Goal: Task Accomplishment & Management: Complete application form

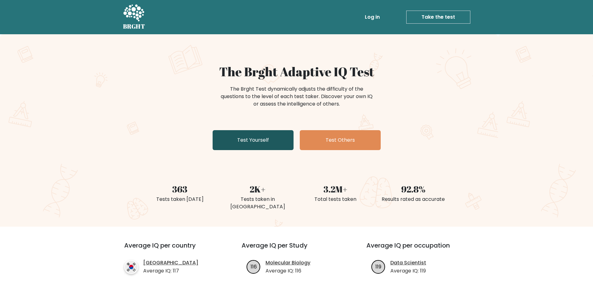
click at [255, 136] on link "Test Yourself" at bounding box center [252, 140] width 81 height 20
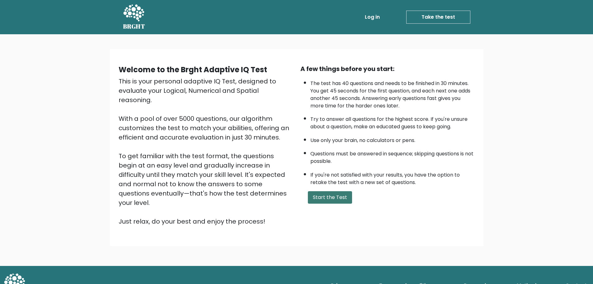
click at [332, 193] on button "Start the Test" at bounding box center [330, 197] width 44 height 12
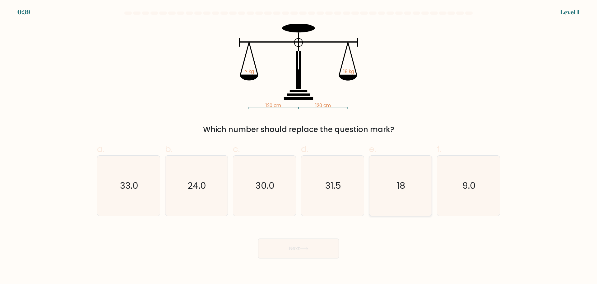
click at [406, 178] on icon "18" at bounding box center [401, 186] width 60 height 60
click at [299, 146] on input "e. 18" at bounding box center [299, 144] width 0 height 4
radio input "true"
click at [284, 254] on button "Next" at bounding box center [298, 248] width 81 height 20
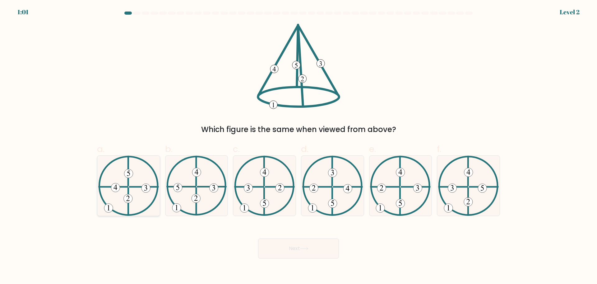
click at [140, 181] on icon at bounding box center [128, 186] width 61 height 60
click at [299, 146] on input "a." at bounding box center [299, 144] width 0 height 4
radio input "true"
click at [281, 243] on button "Next" at bounding box center [298, 248] width 81 height 20
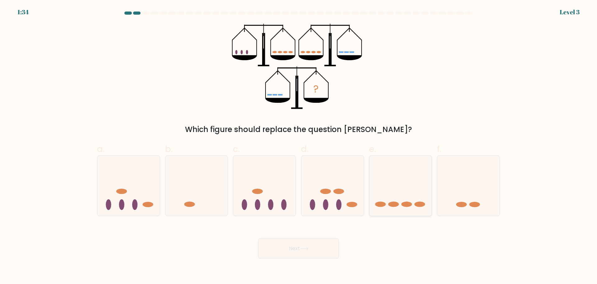
click at [408, 193] on icon at bounding box center [401, 186] width 63 height 52
click at [299, 146] on input "e." at bounding box center [299, 144] width 0 height 4
radio input "true"
click at [298, 245] on button "Next" at bounding box center [298, 248] width 81 height 20
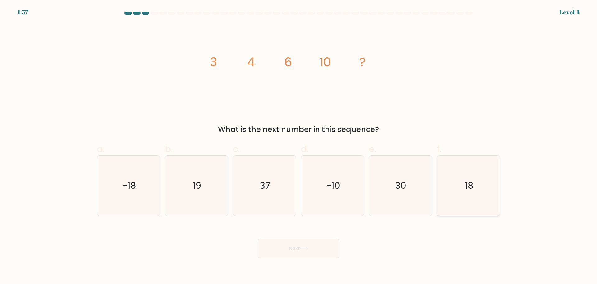
click at [476, 184] on icon "18" at bounding box center [469, 186] width 60 height 60
click at [299, 146] on input "f. 18" at bounding box center [299, 144] width 0 height 4
radio input "true"
click at [293, 252] on button "Next" at bounding box center [298, 248] width 81 height 20
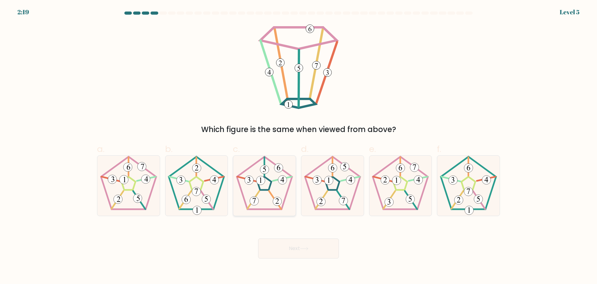
click at [276, 182] on icon at bounding box center [265, 186] width 60 height 60
click at [299, 146] on input "c." at bounding box center [299, 144] width 0 height 4
radio input "true"
click at [294, 251] on button "Next" at bounding box center [298, 248] width 81 height 20
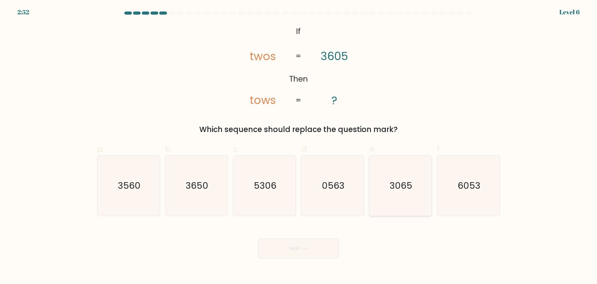
click at [399, 183] on text "3065" at bounding box center [401, 185] width 23 height 12
click at [299, 146] on input "e. 3065" at bounding box center [299, 144] width 0 height 4
radio input "true"
click at [308, 244] on button "Next" at bounding box center [298, 248] width 81 height 20
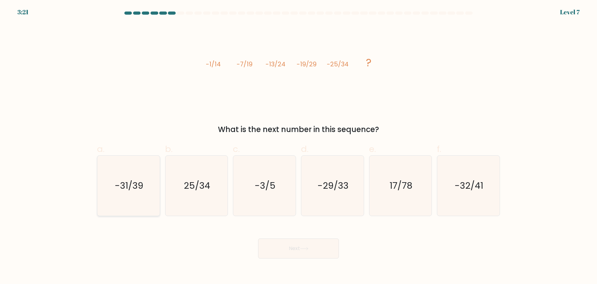
click at [125, 198] on icon "-31/39" at bounding box center [129, 186] width 60 height 60
click at [299, 146] on input "a. -31/39" at bounding box center [299, 144] width 0 height 4
radio input "true"
click at [287, 247] on button "Next" at bounding box center [298, 248] width 81 height 20
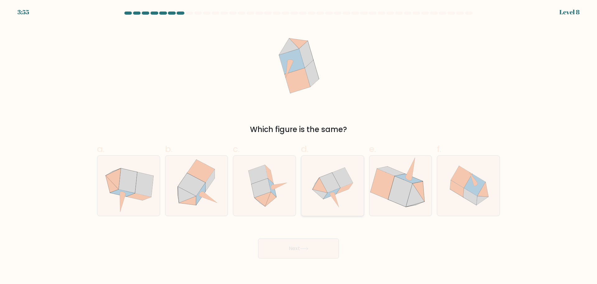
click at [337, 174] on icon at bounding box center [342, 177] width 21 height 20
click at [299, 146] on input "d." at bounding box center [299, 144] width 0 height 4
radio input "true"
click at [300, 252] on button "Next" at bounding box center [298, 248] width 81 height 20
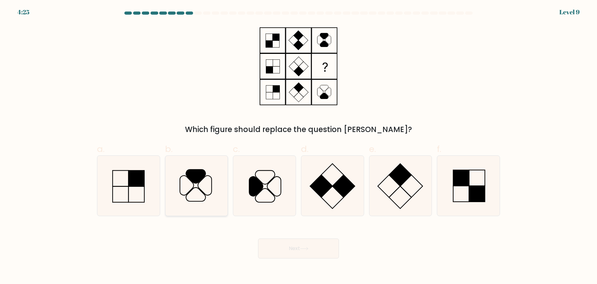
click at [210, 184] on icon at bounding box center [196, 186] width 60 height 60
click at [299, 146] on input "b." at bounding box center [299, 144] width 0 height 4
radio input "true"
click at [289, 257] on button "Next" at bounding box center [298, 248] width 81 height 20
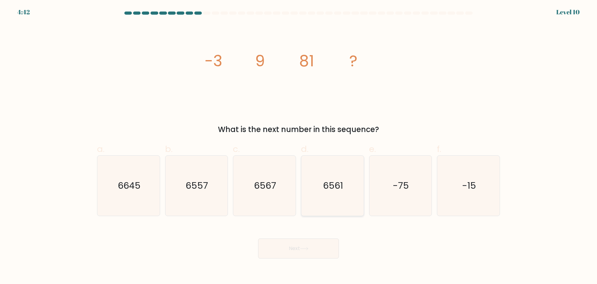
click at [334, 189] on text "6561" at bounding box center [333, 185] width 20 height 12
click at [299, 146] on input "d. 6561" at bounding box center [299, 144] width 0 height 4
radio input "true"
click at [283, 254] on button "Next" at bounding box center [298, 248] width 81 height 20
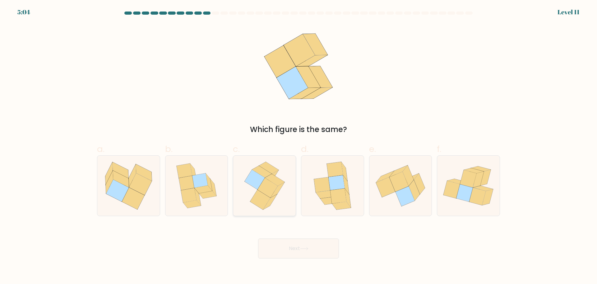
click at [263, 185] on icon at bounding box center [268, 188] width 20 height 20
click at [299, 146] on input "c." at bounding box center [299, 144] width 0 height 4
radio input "true"
click at [288, 242] on button "Next" at bounding box center [298, 248] width 81 height 20
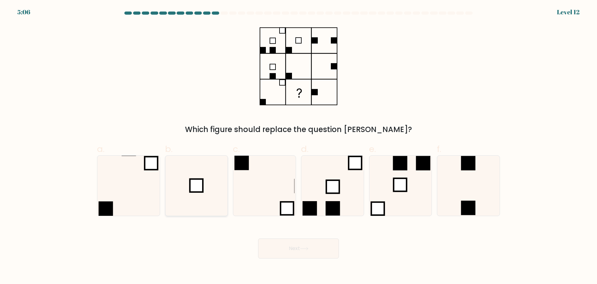
click at [192, 193] on icon at bounding box center [196, 186] width 60 height 60
click at [299, 146] on input "b." at bounding box center [299, 144] width 0 height 4
radio input "true"
click at [281, 251] on button "Next" at bounding box center [298, 248] width 81 height 20
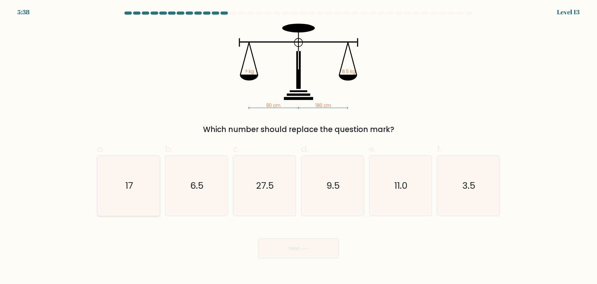
click at [134, 198] on icon "17" at bounding box center [129, 186] width 60 height 60
click at [299, 146] on input "a. 17" at bounding box center [299, 144] width 0 height 4
radio input "true"
click at [288, 243] on button "Next" at bounding box center [298, 248] width 81 height 20
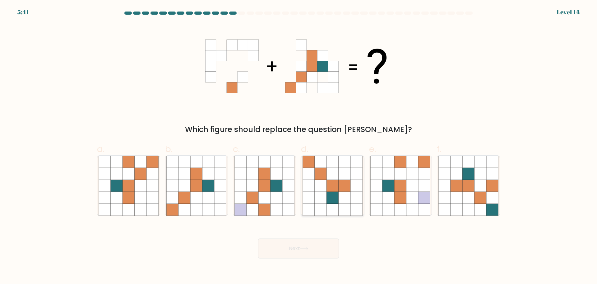
click at [360, 189] on icon at bounding box center [357, 186] width 12 height 12
click at [299, 146] on input "d." at bounding box center [299, 144] width 0 height 4
radio input "true"
click at [264, 253] on button "Next" at bounding box center [298, 248] width 81 height 20
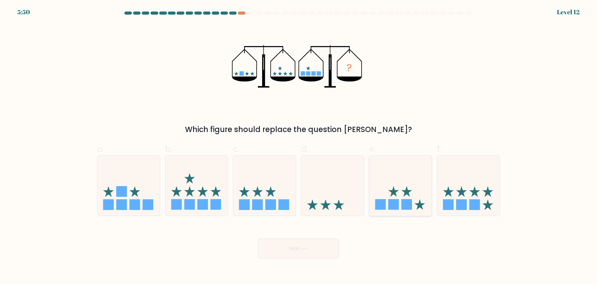
click at [400, 199] on icon at bounding box center [401, 186] width 63 height 52
click at [299, 146] on input "e." at bounding box center [299, 144] width 0 height 4
radio input "true"
click at [318, 245] on button "Next" at bounding box center [298, 248] width 81 height 20
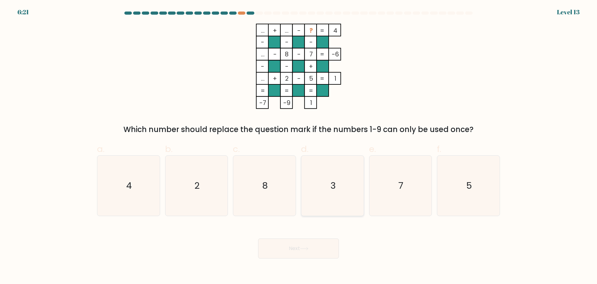
click at [320, 185] on icon "3" at bounding box center [333, 186] width 60 height 60
click at [299, 146] on input "d. 3" at bounding box center [299, 144] width 0 height 4
radio input "true"
click at [265, 80] on tspan "..." at bounding box center [263, 78] width 4 height 9
click at [293, 246] on button "Next" at bounding box center [298, 248] width 81 height 20
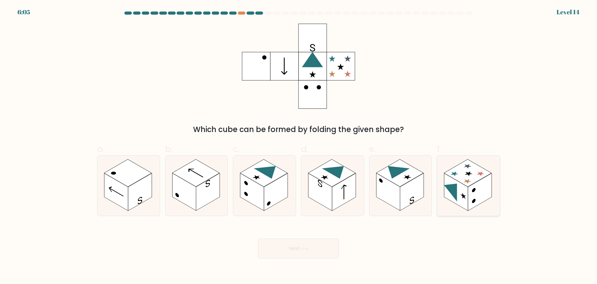
click at [479, 174] on icon at bounding box center [480, 173] width 11 height 7
click at [299, 146] on input "f." at bounding box center [299, 144] width 0 height 4
radio input "true"
click at [293, 252] on button "Next" at bounding box center [298, 248] width 81 height 20
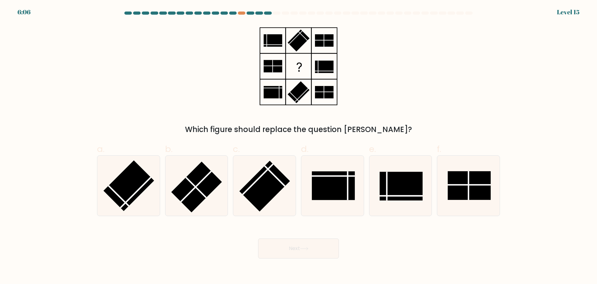
drag, startPoint x: 203, startPoint y: 202, endPoint x: 238, endPoint y: 225, distance: 41.9
click at [203, 201] on icon at bounding box center [196, 186] width 60 height 60
click at [299, 146] on input "b." at bounding box center [299, 144] width 0 height 4
radio input "true"
click at [287, 251] on button "Next" at bounding box center [298, 248] width 81 height 20
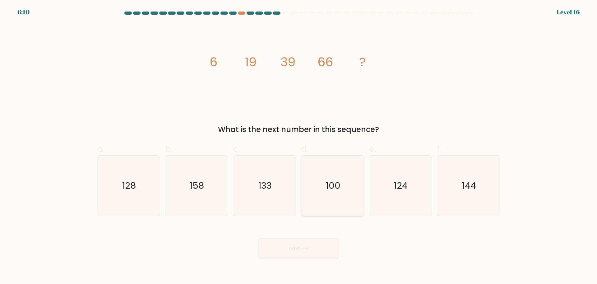
drag, startPoint x: 315, startPoint y: 175, endPoint x: 315, endPoint y: 194, distance: 18.7
click at [315, 175] on icon "100" at bounding box center [333, 186] width 60 height 60
click at [299, 146] on input "d. 100" at bounding box center [299, 144] width 0 height 4
radio input "true"
click at [307, 239] on button "Next" at bounding box center [298, 248] width 81 height 20
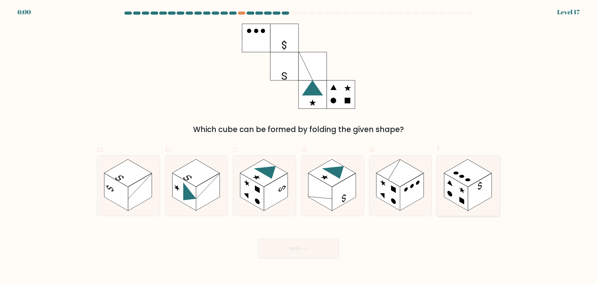
click at [462, 170] on rect at bounding box center [468, 172] width 48 height 27
click at [299, 146] on input "f." at bounding box center [299, 144] width 0 height 4
radio input "true"
click at [298, 243] on button "Next" at bounding box center [298, 248] width 81 height 20
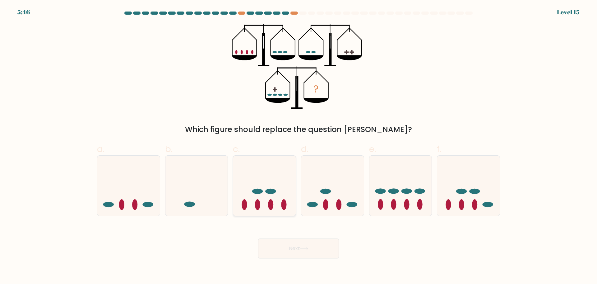
click at [282, 207] on ellipse at bounding box center [283, 204] width 5 height 11
click at [299, 146] on input "c." at bounding box center [299, 144] width 0 height 4
radio input "true"
click at [299, 262] on body "5:46 Level 15" at bounding box center [298, 142] width 597 height 284
click at [296, 246] on button "Next" at bounding box center [298, 248] width 81 height 20
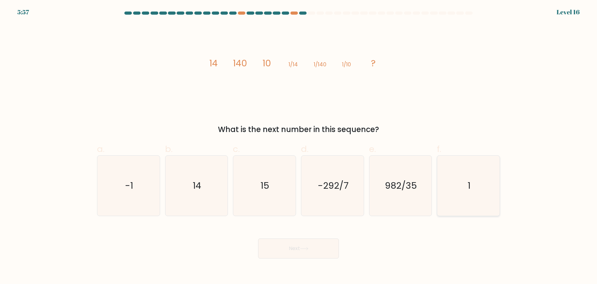
click at [478, 187] on icon "1" at bounding box center [469, 186] width 60 height 60
click at [299, 146] on input "f. 1" at bounding box center [299, 144] width 0 height 4
radio input "true"
click at [304, 250] on icon at bounding box center [304, 248] width 8 height 3
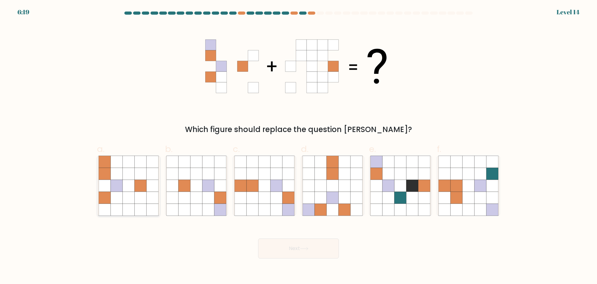
click at [123, 183] on icon at bounding box center [129, 186] width 12 height 12
click at [299, 146] on input "a." at bounding box center [299, 144] width 0 height 4
radio input "true"
click at [273, 246] on button "Next" at bounding box center [298, 248] width 81 height 20
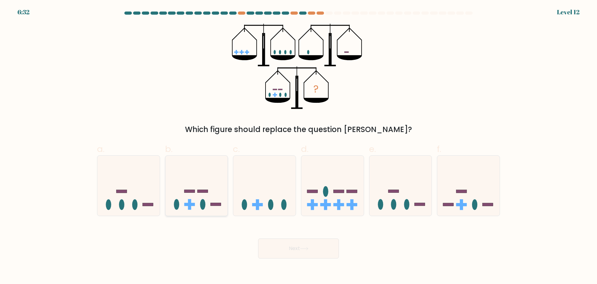
drag, startPoint x: 207, startPoint y: 194, endPoint x: 210, endPoint y: 196, distance: 3.2
click at [207, 195] on icon at bounding box center [197, 186] width 63 height 52
click at [299, 146] on input "b." at bounding box center [299, 144] width 0 height 4
radio input "true"
click at [292, 247] on button "Next" at bounding box center [298, 248] width 81 height 20
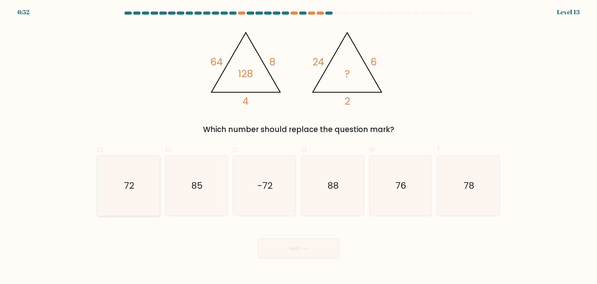
click at [154, 191] on icon "72" at bounding box center [129, 186] width 60 height 60
click at [299, 146] on input "a. 72" at bounding box center [299, 144] width 0 height 4
radio input "true"
click at [325, 251] on button "Next" at bounding box center [298, 248] width 81 height 20
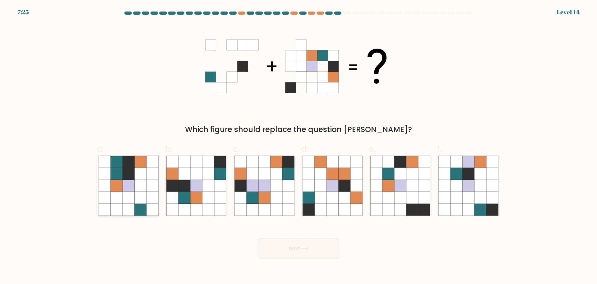
click at [130, 182] on icon at bounding box center [129, 186] width 12 height 12
click at [299, 146] on input "a." at bounding box center [299, 144] width 0 height 4
radio input "true"
click at [197, 195] on icon at bounding box center [197, 198] width 12 height 12
click at [299, 146] on input "b." at bounding box center [299, 144] width 0 height 4
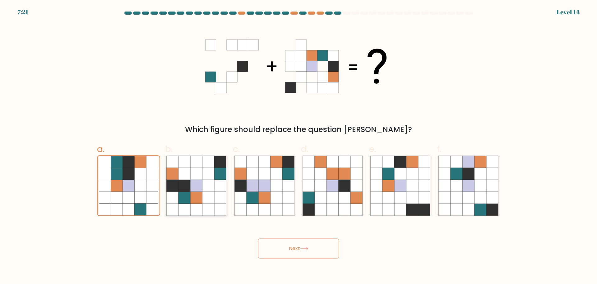
radio input "true"
click at [278, 236] on div "Next" at bounding box center [298, 240] width 411 height 35
click at [277, 241] on button "Next" at bounding box center [298, 248] width 81 height 20
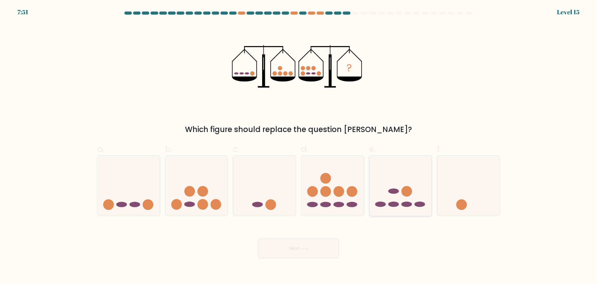
click at [390, 179] on icon at bounding box center [401, 186] width 63 height 52
click at [299, 146] on input "e." at bounding box center [299, 144] width 0 height 4
radio input "true"
click at [294, 243] on button "Next" at bounding box center [298, 248] width 81 height 20
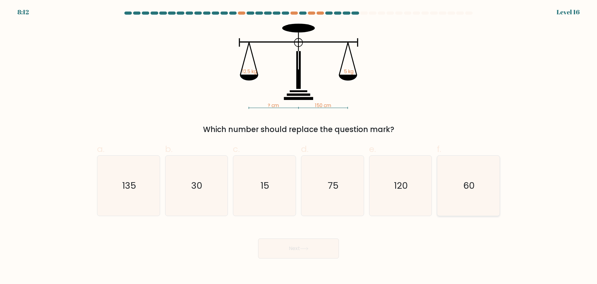
click at [472, 163] on icon "60" at bounding box center [469, 186] width 60 height 60
click at [299, 146] on input "f. 60" at bounding box center [299, 144] width 0 height 4
radio input "true"
click at [295, 246] on button "Next" at bounding box center [298, 248] width 81 height 20
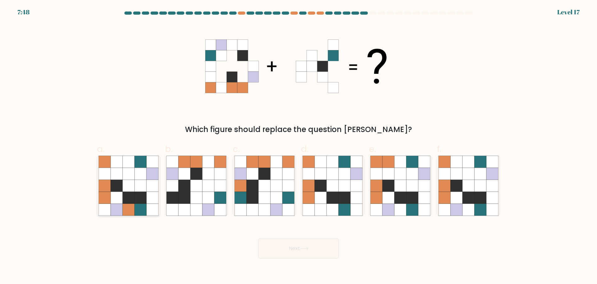
click at [122, 193] on icon at bounding box center [117, 198] width 12 height 12
click at [299, 146] on input "a." at bounding box center [299, 144] width 0 height 4
radio input "true"
click at [278, 250] on button "Next" at bounding box center [298, 248] width 81 height 20
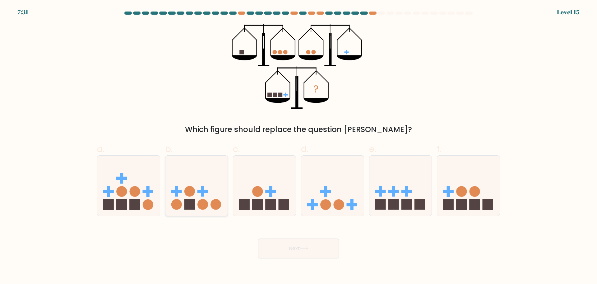
click at [193, 193] on circle at bounding box center [189, 191] width 11 height 11
click at [299, 146] on input "b." at bounding box center [299, 144] width 0 height 4
radio input "true"
click at [283, 245] on button "Next" at bounding box center [298, 248] width 81 height 20
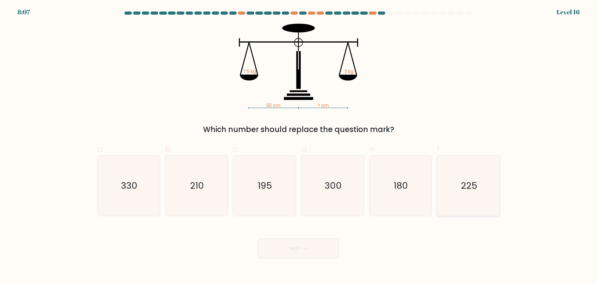
click at [471, 188] on text "225" at bounding box center [469, 185] width 16 height 12
click at [299, 146] on input "f. 225" at bounding box center [299, 144] width 0 height 4
radio input "true"
click at [304, 247] on icon at bounding box center [304, 248] width 8 height 3
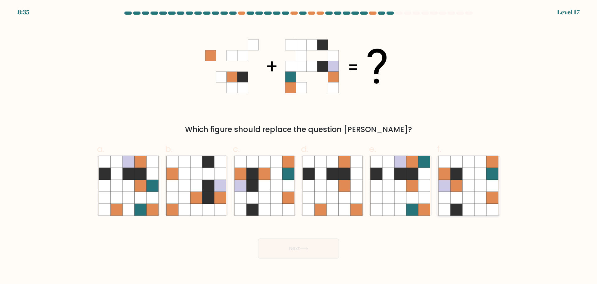
click at [485, 175] on icon at bounding box center [481, 174] width 12 height 12
click at [299, 146] on input "f." at bounding box center [299, 144] width 0 height 4
radio input "true"
click at [291, 174] on icon at bounding box center [288, 174] width 12 height 12
click at [299, 146] on input "c." at bounding box center [299, 144] width 0 height 4
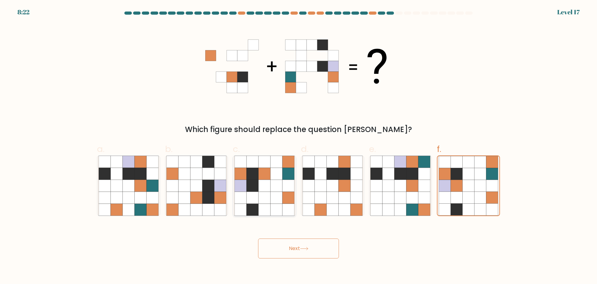
radio input "true"
click at [485, 169] on icon at bounding box center [481, 174] width 12 height 12
click at [299, 146] on input "f." at bounding box center [299, 144] width 0 height 4
radio input "true"
click at [259, 191] on icon at bounding box center [265, 186] width 12 height 12
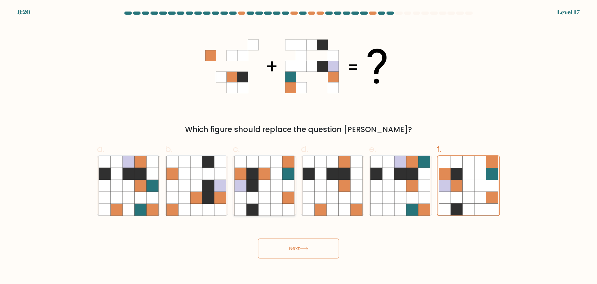
click at [299, 146] on input "c." at bounding box center [299, 144] width 0 height 4
radio input "true"
click at [300, 245] on button "Next" at bounding box center [298, 248] width 81 height 20
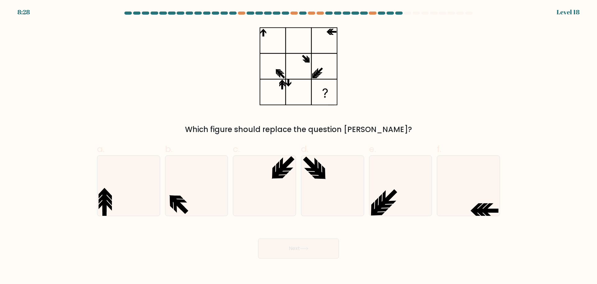
click at [273, 44] on icon at bounding box center [299, 66] width 78 height 85
click at [315, 171] on icon at bounding box center [318, 171] width 14 height 14
click at [299, 146] on input "d." at bounding box center [299, 144] width 0 height 4
radio input "true"
click at [280, 175] on icon at bounding box center [265, 186] width 60 height 60
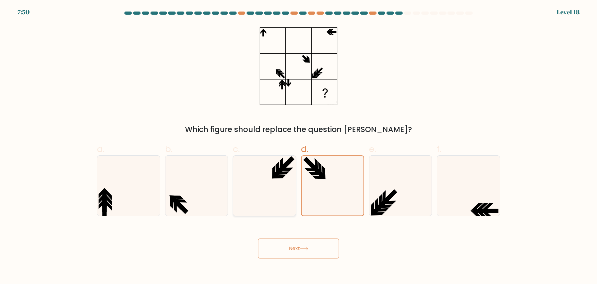
click at [299, 146] on input "c." at bounding box center [299, 144] width 0 height 4
radio input "true"
click at [332, 172] on icon at bounding box center [333, 186] width 60 height 60
click at [299, 146] on input "d." at bounding box center [299, 144] width 0 height 4
radio input "true"
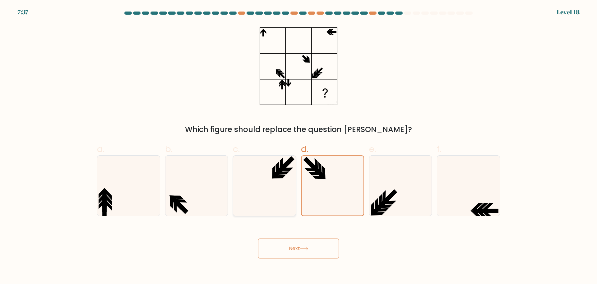
click at [266, 167] on icon at bounding box center [265, 186] width 60 height 60
click at [299, 146] on input "c." at bounding box center [299, 144] width 0 height 4
radio input "true"
click at [316, 58] on icon at bounding box center [299, 66] width 78 height 85
click at [329, 159] on icon at bounding box center [333, 186] width 60 height 60
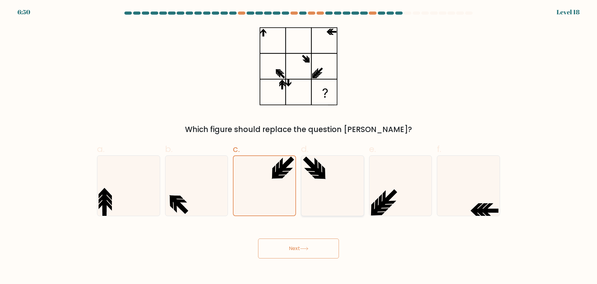
click at [299, 146] on input "d." at bounding box center [299, 144] width 0 height 4
radio input "true"
click at [308, 244] on button "Next" at bounding box center [298, 248] width 81 height 20
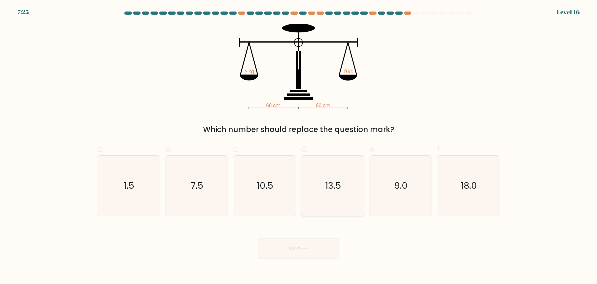
click at [354, 199] on icon "13.5" at bounding box center [333, 186] width 60 height 60
click at [299, 146] on input "d. 13.5" at bounding box center [299, 144] width 0 height 4
radio input "true"
click at [318, 250] on button "Next" at bounding box center [298, 248] width 81 height 20
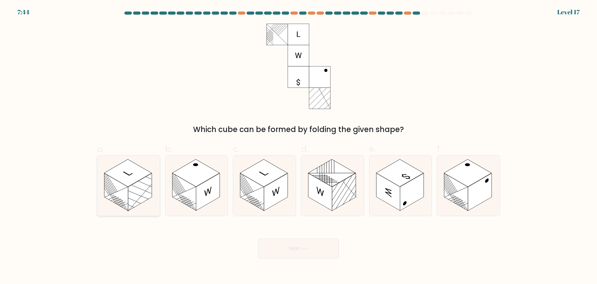
click at [128, 194] on rect at bounding box center [116, 192] width 24 height 38
click at [299, 146] on input "a." at bounding box center [299, 144] width 0 height 4
radio input "true"
click at [292, 245] on button "Next" at bounding box center [298, 248] width 81 height 20
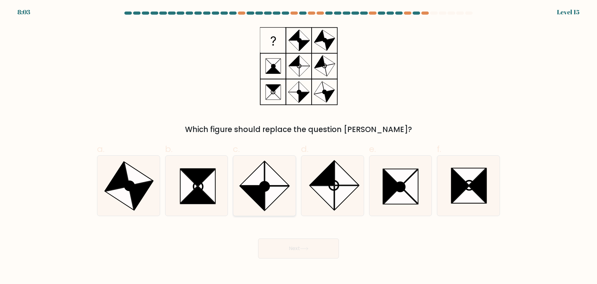
click at [279, 189] on icon at bounding box center [277, 198] width 24 height 24
click at [299, 146] on input "c." at bounding box center [299, 144] width 0 height 4
radio input "true"
click at [146, 186] on icon at bounding box center [141, 195] width 24 height 29
click at [299, 146] on input "a." at bounding box center [299, 144] width 0 height 4
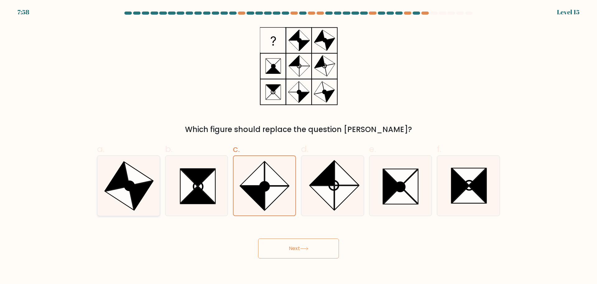
radio input "true"
click at [465, 177] on icon at bounding box center [469, 176] width 34 height 17
click at [299, 146] on input "f." at bounding box center [299, 144] width 0 height 4
radio input "true"
click at [291, 243] on button "Next" at bounding box center [298, 248] width 81 height 20
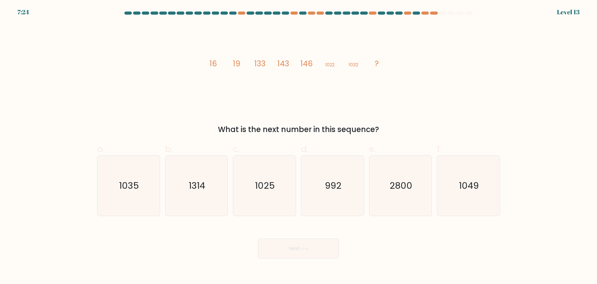
click at [308, 110] on div "image/svg+xml 16 19 133 143 146 1022 1032 ? What is the next number in this seq…" at bounding box center [298, 79] width 411 height 111
click at [130, 180] on text "1035" at bounding box center [129, 185] width 20 height 12
click at [299, 146] on input "a. 1035" at bounding box center [299, 144] width 0 height 4
radio input "true"
click at [300, 240] on button "Next" at bounding box center [298, 248] width 81 height 20
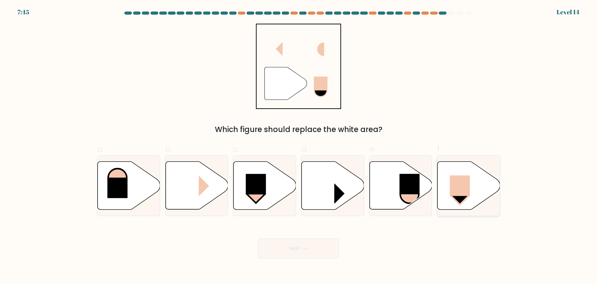
click at [472, 184] on icon at bounding box center [469, 185] width 63 height 48
click at [299, 146] on input "f." at bounding box center [299, 144] width 0 height 4
radio input "true"
click at [304, 252] on button "Next" at bounding box center [298, 248] width 81 height 20
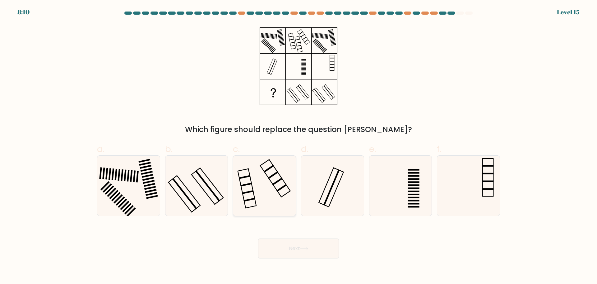
click at [280, 176] on icon at bounding box center [265, 186] width 60 height 60
click at [299, 146] on input "c." at bounding box center [299, 144] width 0 height 4
radio input "true"
click at [274, 244] on button "Next" at bounding box center [298, 248] width 81 height 20
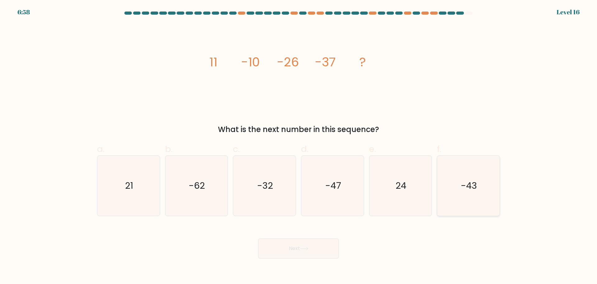
click at [460, 181] on icon "-43" at bounding box center [469, 186] width 60 height 60
click at [299, 146] on input "f. -43" at bounding box center [299, 144] width 0 height 4
radio input "true"
click at [290, 255] on button "Next" at bounding box center [298, 248] width 81 height 20
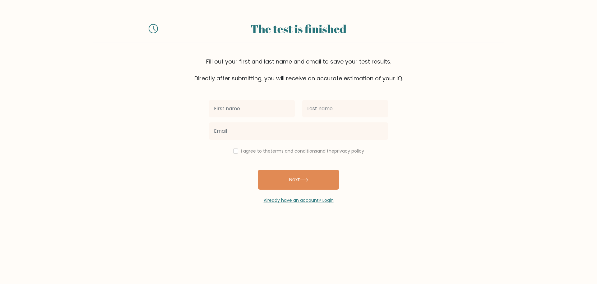
type input "m"
type input "G"
type input "Duro"
type input "Contra el Mal"
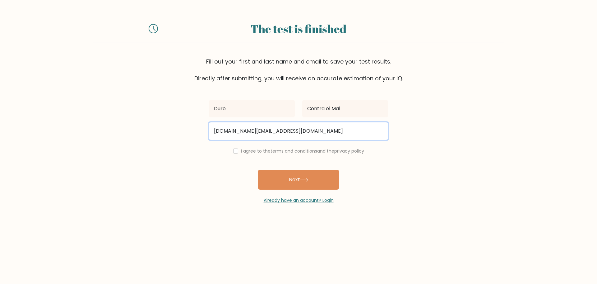
type input "webea.net@gmail.com"
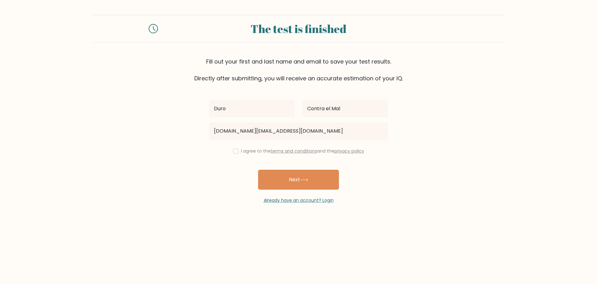
click at [259, 149] on label "I agree to the terms and conditions and the privacy policy" at bounding box center [302, 151] width 123 height 6
drag, startPoint x: 245, startPoint y: 147, endPoint x: 245, endPoint y: 153, distance: 5.6
click at [246, 152] on div "I agree to the terms and conditions and the privacy policy" at bounding box center [298, 150] width 187 height 7
drag, startPoint x: 245, startPoint y: 153, endPoint x: 243, endPoint y: 150, distance: 3.7
click at [243, 151] on label "I agree to the terms and conditions and the privacy policy" at bounding box center [302, 151] width 123 height 6
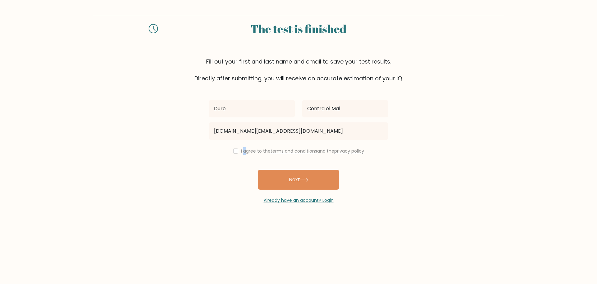
click at [243, 150] on label "I agree to the terms and conditions and the privacy policy" at bounding box center [302, 151] width 123 height 6
drag, startPoint x: 231, startPoint y: 150, endPoint x: 236, endPoint y: 152, distance: 5.1
click at [235, 152] on div "I agree to the terms and conditions and the privacy policy" at bounding box center [298, 150] width 187 height 7
click at [236, 152] on input "checkbox" at bounding box center [235, 150] width 5 height 5
checkbox input "true"
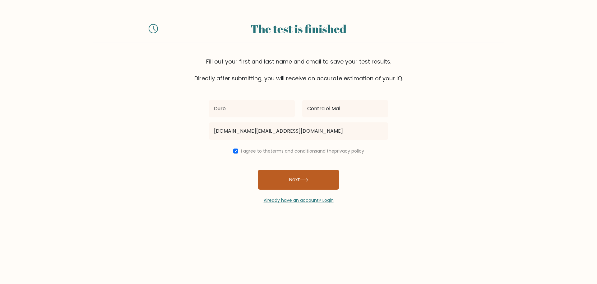
click at [285, 177] on button "Next" at bounding box center [298, 180] width 81 height 20
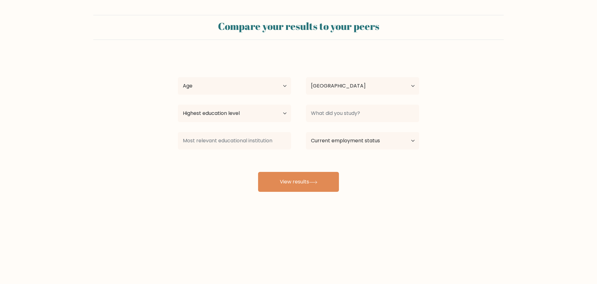
select select "BO"
click at [274, 90] on select "Age Under [DEMOGRAPHIC_DATA] [DEMOGRAPHIC_DATA] [DEMOGRAPHIC_DATA] [DEMOGRAPHIC…" at bounding box center [234, 85] width 113 height 17
select select "35_44"
click at [178, 77] on select "Age Under [DEMOGRAPHIC_DATA] [DEMOGRAPHIC_DATA] [DEMOGRAPHIC_DATA] [DEMOGRAPHIC…" at bounding box center [234, 85] width 113 height 17
click at [336, 79] on select "Country [GEOGRAPHIC_DATA] [GEOGRAPHIC_DATA] [GEOGRAPHIC_DATA] [US_STATE] [GEOGR…" at bounding box center [362, 85] width 113 height 17
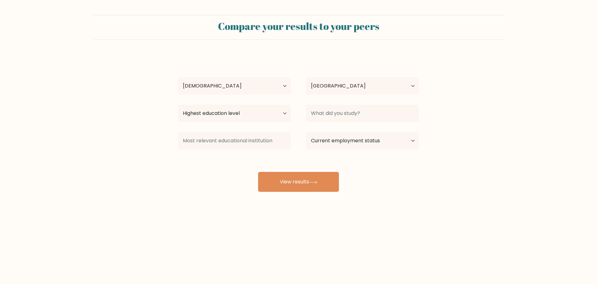
click at [245, 121] on div "Highest education level No schooling Primary Lower Secondary Upper Secondary Oc…" at bounding box center [234, 113] width 128 height 22
click at [245, 110] on select "Highest education level No schooling Primary Lower Secondary Upper Secondary Oc…" at bounding box center [234, 113] width 113 height 17
select select "doctoral_degree"
click at [178, 105] on select "Highest education level No schooling Primary Lower Secondary Upper Secondary Oc…" at bounding box center [234, 113] width 113 height 17
click at [327, 116] on input at bounding box center [362, 113] width 113 height 17
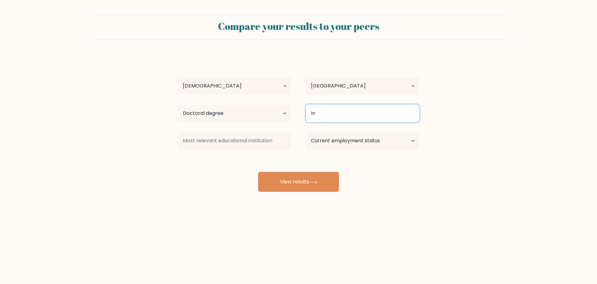
type input "I"
type input "Softwar"
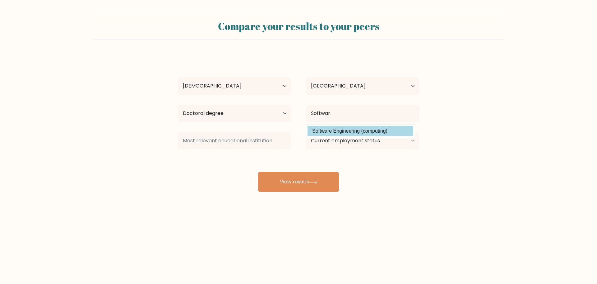
click at [338, 134] on div "Duro Contra el Mal Age Under [DEMOGRAPHIC_DATA] [DEMOGRAPHIC_DATA] [DEMOGRAPHIC…" at bounding box center [298, 123] width 249 height 137
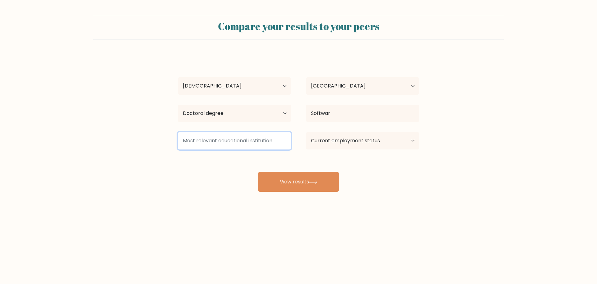
click at [289, 138] on input at bounding box center [234, 140] width 113 height 17
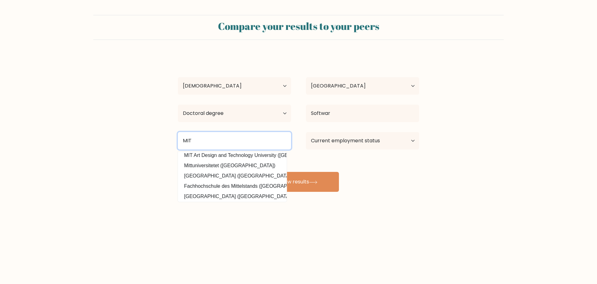
scroll to position [61, 0]
click at [246, 142] on input "MIT" at bounding box center [234, 140] width 113 height 17
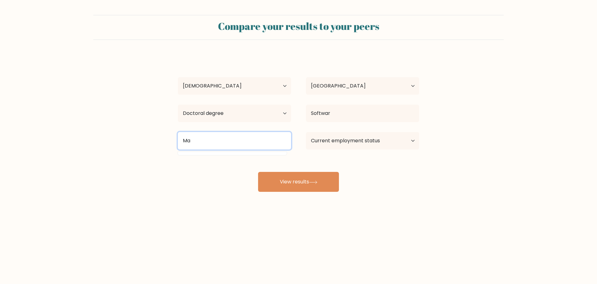
scroll to position [0, 0]
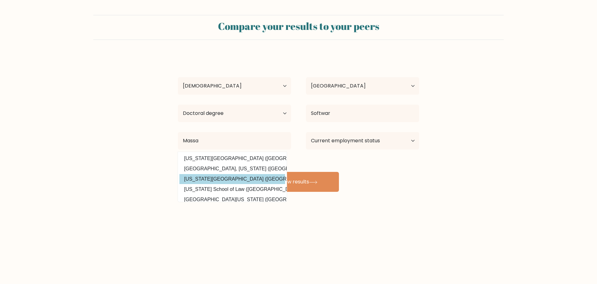
click at [254, 175] on option "Massachusetts Institute of Technology (United States)" at bounding box center [233, 179] width 106 height 10
type input "[US_STATE][GEOGRAPHIC_DATA]"
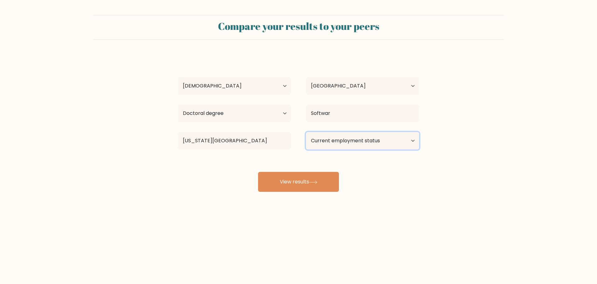
click at [335, 140] on select "Current employment status Employed Student Retired Other / prefer not to answer" at bounding box center [362, 140] width 113 height 17
click at [306, 132] on select "Current employment status Employed Student Retired Other / prefer not to answer" at bounding box center [362, 140] width 113 height 17
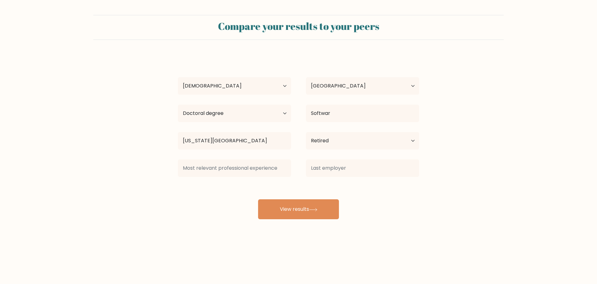
click at [298, 183] on div "Duro Contra el Mal Age Under 18 years old 18-24 years old 25-34 years old 35-44…" at bounding box center [298, 137] width 249 height 164
click at [321, 140] on select "Current employment status Employed Student Retired Other / prefer not to answer" at bounding box center [362, 140] width 113 height 17
click at [306, 132] on select "Current employment status Employed Student Retired Other / prefer not to answer" at bounding box center [362, 140] width 113 height 17
click at [333, 142] on select "Current employment status Employed Student Retired Other / prefer not to answer" at bounding box center [362, 140] width 113 height 17
select select "student"
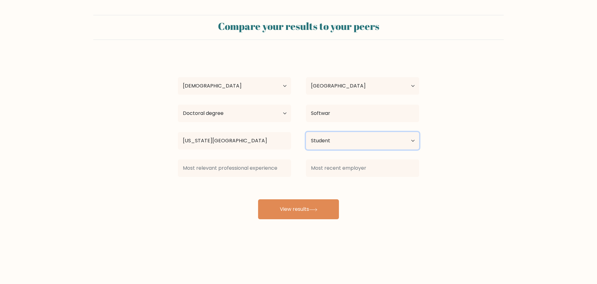
click at [306, 132] on select "Current employment status Employed Student Retired Other / prefer not to answer" at bounding box center [362, 140] width 113 height 17
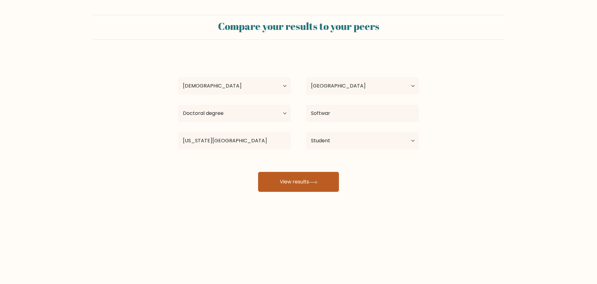
click at [313, 175] on button "View results" at bounding box center [298, 182] width 81 height 20
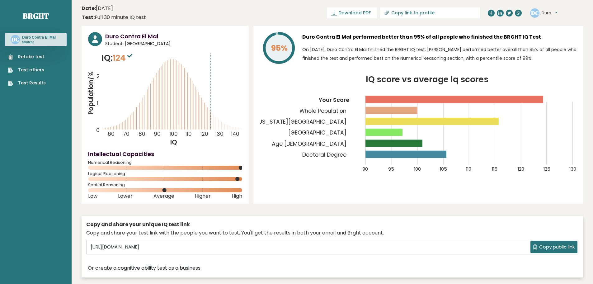
scroll to position [62, 0]
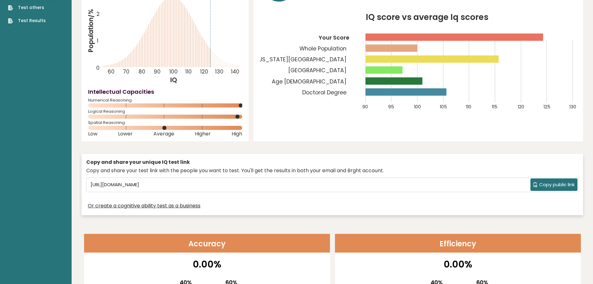
drag, startPoint x: 337, startPoint y: 85, endPoint x: 338, endPoint y: 70, distance: 14.7
click at [339, 70] on tspan "Bolivia" at bounding box center [317, 70] width 58 height 7
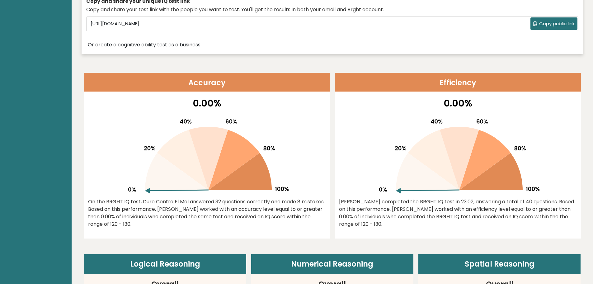
scroll to position [0, 0]
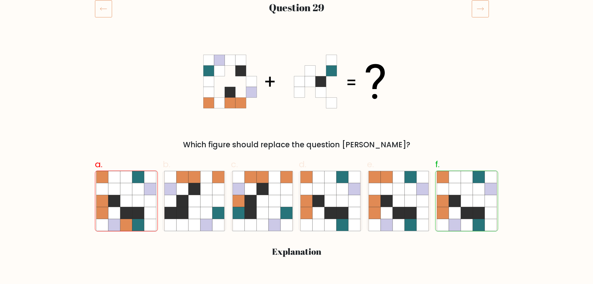
scroll to position [62, 0]
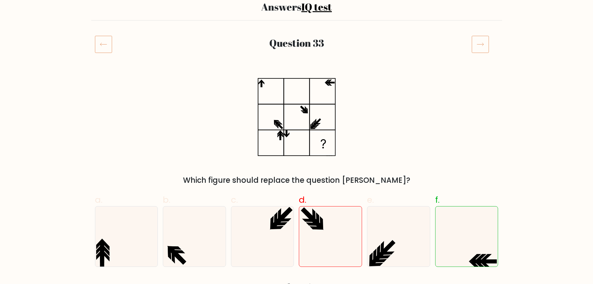
scroll to position [62, 0]
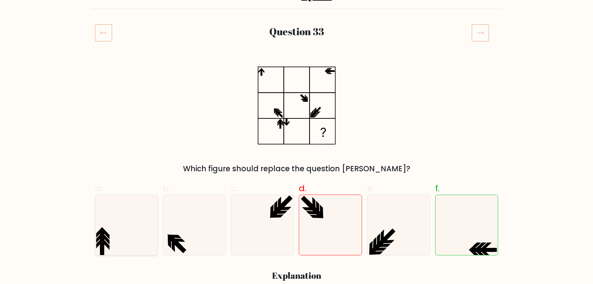
click at [136, 217] on icon at bounding box center [126, 225] width 60 height 60
click at [296, 84] on input "a." at bounding box center [296, 82] width 0 height 4
radio input "true"
click at [259, 217] on icon at bounding box center [262, 225] width 60 height 60
click at [296, 84] on input "c." at bounding box center [296, 82] width 0 height 4
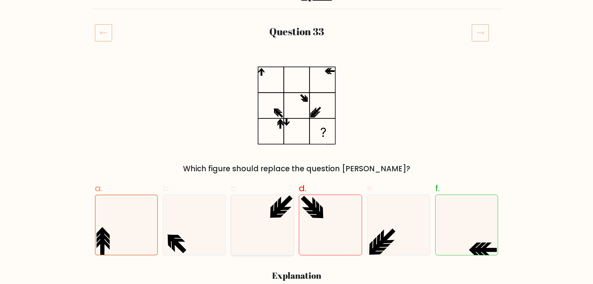
radio input "true"
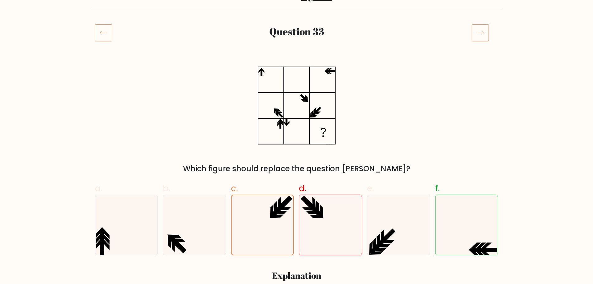
click at [324, 217] on icon at bounding box center [330, 225] width 60 height 60
click at [297, 84] on input "d." at bounding box center [296, 82] width 0 height 4
radio input "true"
click at [468, 218] on icon at bounding box center [467, 225] width 60 height 60
click at [297, 84] on input "f." at bounding box center [296, 82] width 0 height 4
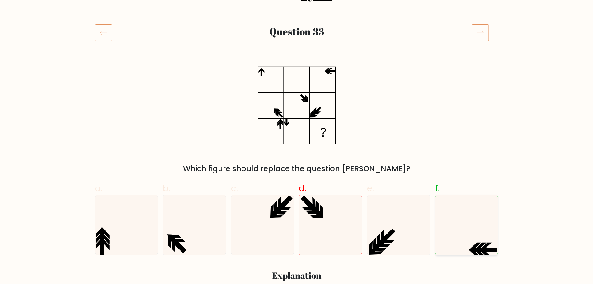
radio input "true"
click at [264, 77] on icon at bounding box center [297, 105] width 78 height 85
click at [288, 75] on icon at bounding box center [297, 105] width 78 height 85
click at [323, 73] on icon at bounding box center [297, 105] width 78 height 85
click at [273, 99] on icon at bounding box center [297, 105] width 78 height 85
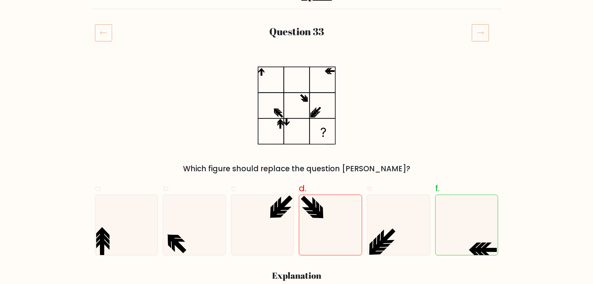
click at [270, 99] on icon at bounding box center [297, 105] width 78 height 85
click at [295, 96] on icon at bounding box center [297, 105] width 78 height 85
click at [328, 97] on icon at bounding box center [297, 105] width 78 height 85
click at [276, 126] on icon at bounding box center [297, 105] width 78 height 85
click at [294, 123] on icon at bounding box center [297, 105] width 78 height 85
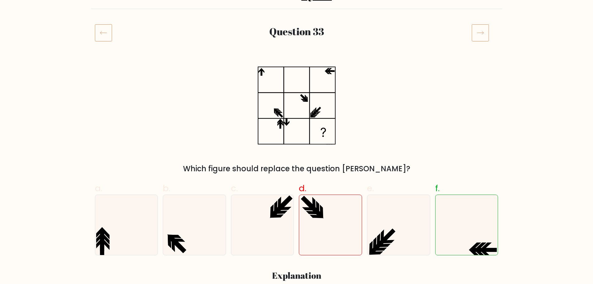
click at [317, 128] on rect at bounding box center [322, 131] width 25 height 25
click at [301, 98] on icon at bounding box center [297, 105] width 78 height 85
click at [456, 207] on icon at bounding box center [467, 225] width 60 height 60
click at [297, 84] on input "f." at bounding box center [296, 82] width 0 height 4
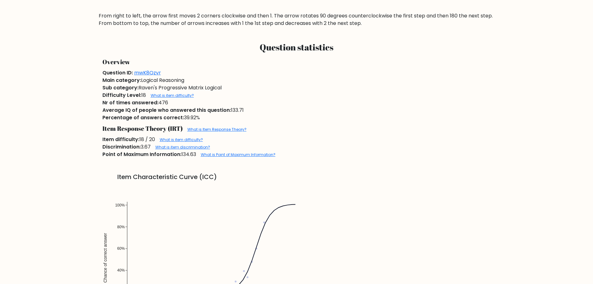
scroll to position [373, 0]
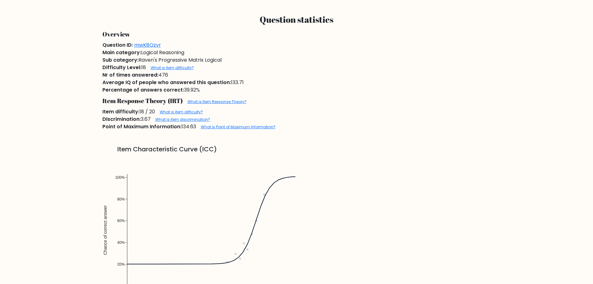
drag, startPoint x: 139, startPoint y: 68, endPoint x: 147, endPoint y: 67, distance: 7.8
click at [147, 67] on div "Difficulty Level: 18 What is item difficulty?" at bounding box center [297, 67] width 396 height 7
drag, startPoint x: 136, startPoint y: 113, endPoint x: 157, endPoint y: 113, distance: 20.5
click at [157, 113] on div "Item difficulty: 18 / 20 What is item difficulty?" at bounding box center [297, 111] width 396 height 7
click at [108, 79] on span "Average IQ of people who answered this question:" at bounding box center [166, 82] width 128 height 7
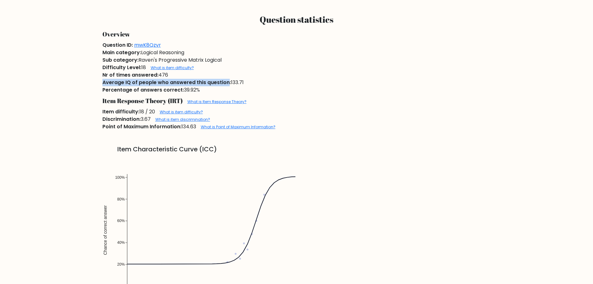
drag, startPoint x: 100, startPoint y: 82, endPoint x: 226, endPoint y: 83, distance: 125.7
click at [226, 83] on div "Average IQ of people who answered this question: 133.71" at bounding box center [297, 82] width 396 height 7
click at [228, 82] on div "Average IQ of people who answered this question: 133.71" at bounding box center [297, 82] width 396 height 7
drag, startPoint x: 229, startPoint y: 82, endPoint x: 245, endPoint y: 81, distance: 15.3
click at [245, 81] on div "Average IQ of people who answered this question: 133.71" at bounding box center [297, 82] width 396 height 7
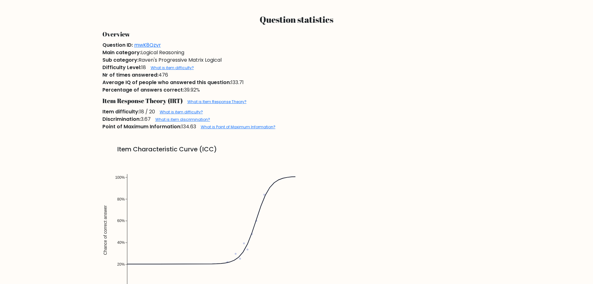
click at [255, 82] on div "Average IQ of people who answered this question: 133.71" at bounding box center [297, 82] width 396 height 7
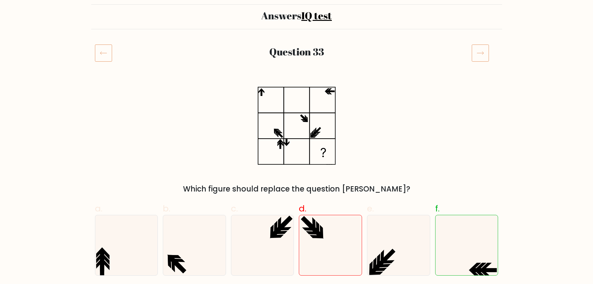
scroll to position [63, 0]
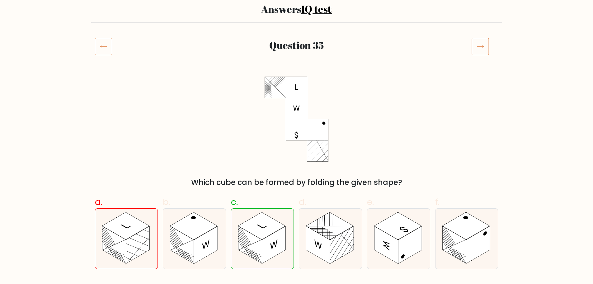
scroll to position [62, 0]
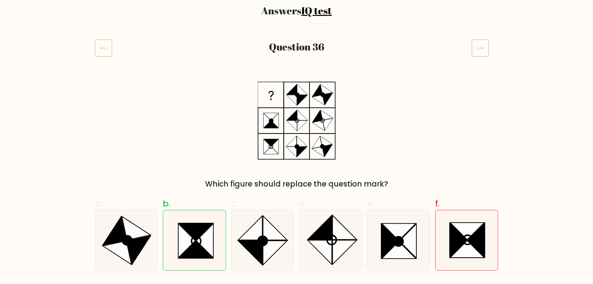
scroll to position [62, 0]
